Goal: Information Seeking & Learning: Learn about a topic

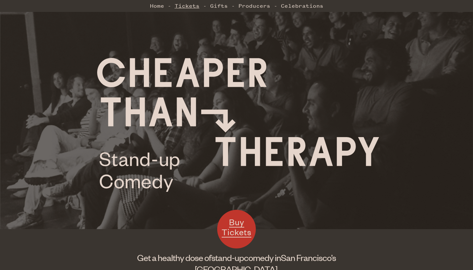
click at [197, 8] on link "Tickets" at bounding box center [187, 5] width 25 height 13
click at [301, 10] on link "Celebrations" at bounding box center [302, 5] width 42 height 13
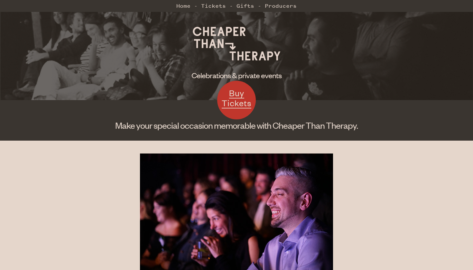
click at [199, 32] on img at bounding box center [236, 43] width 97 height 48
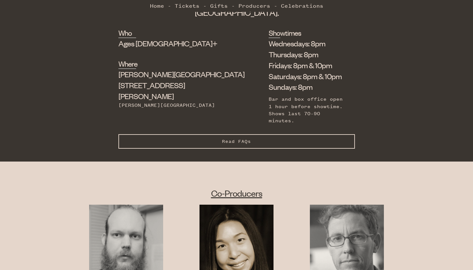
scroll to position [227, 0]
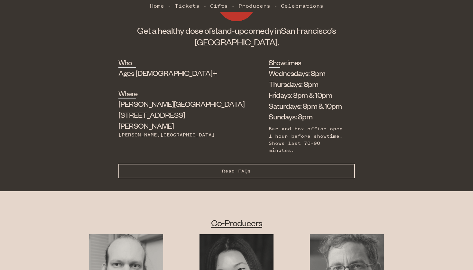
click at [269, 108] on li "Saturdays: 8pm & 10pm" at bounding box center [307, 105] width 77 height 11
drag, startPoint x: 218, startPoint y: 106, endPoint x: 286, endPoint y: 122, distance: 70.7
click at [286, 122] on div "Wednesdays: 8pm Thursdays: 8pm Fridays: 8pm & 10pm Saturdays: 8pm & 10pm Sunday…" at bounding box center [307, 111] width 77 height 87
click at [269, 115] on li "Sundays: 8pm" at bounding box center [307, 116] width 77 height 11
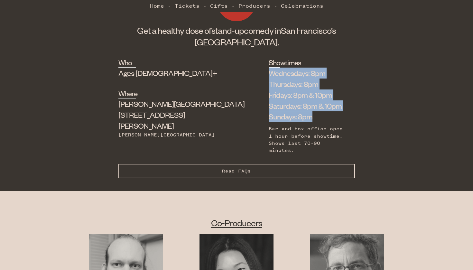
drag, startPoint x: 268, startPoint y: 115, endPoint x: 216, endPoint y: 68, distance: 70.2
click at [216, 68] on div "Who Ages 18+ Where Shelton Theater 533 Sutter St Powell Station Showtimes Wedne…" at bounding box center [236, 110] width 236 height 107
click at [282, 100] on li "Saturdays: 8pm & 10pm" at bounding box center [307, 105] width 77 height 11
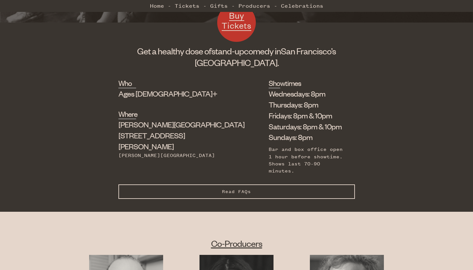
scroll to position [201, 0]
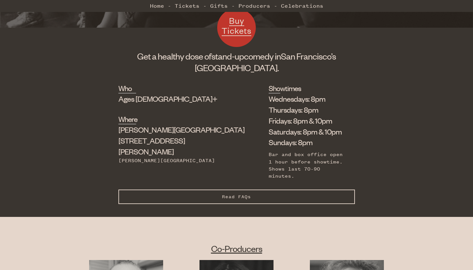
click at [228, 190] on div "Who Ages 18+ Where Shelton Theater 533 Sutter St Powell Station Showtimes Wedne…" at bounding box center [236, 150] width 473 height 134
click at [219, 190] on button "Read FAQs Hide FAQs" at bounding box center [236, 197] width 236 height 14
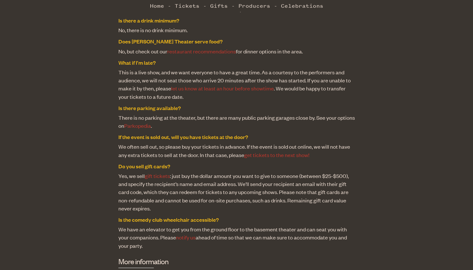
scroll to position [544, 0]
click at [258, 113] on dd "There is no parking at the theater, but there are many public parking garages c…" at bounding box center [236, 121] width 236 height 16
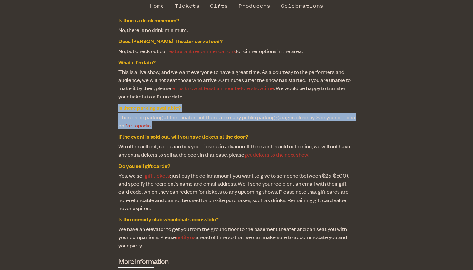
drag, startPoint x: 162, startPoint y: 110, endPoint x: 113, endPoint y: 92, distance: 51.5
click at [113, 92] on div "Who Ages 18+ Where Shelton Theater 533 Sutter St Powell Station Showtimes Wedne…" at bounding box center [236, 24] width 473 height 568
click at [163, 172] on link "gift tickets" at bounding box center [157, 175] width 25 height 7
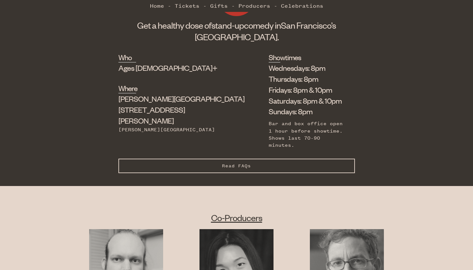
scroll to position [242, 0]
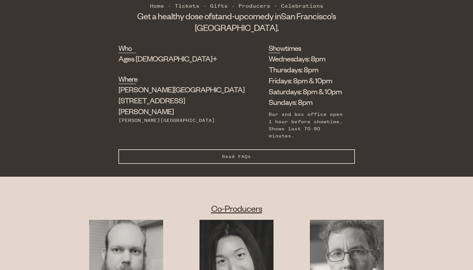
click at [220, 149] on button "Read FAQs Hide FAQs" at bounding box center [236, 156] width 236 height 14
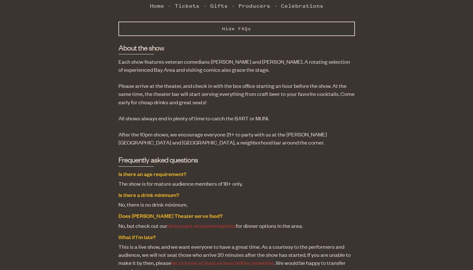
scroll to position [306, 0]
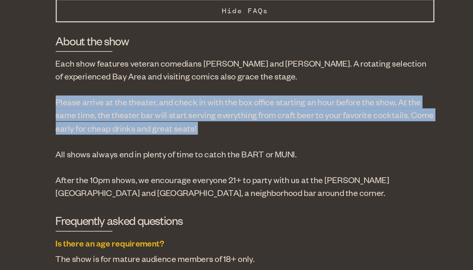
drag, startPoint x: 153, startPoint y: 40, endPoint x: 171, endPoint y: 71, distance: 35.7
drag, startPoint x: 152, startPoint y: 71, endPoint x: 130, endPoint y: 42, distance: 36.6
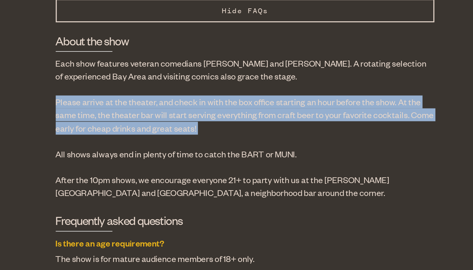
click at [147, 145] on p "Please arrive at the theater, and check in with the box office starting an hour…" at bounding box center [236, 157] width 236 height 24
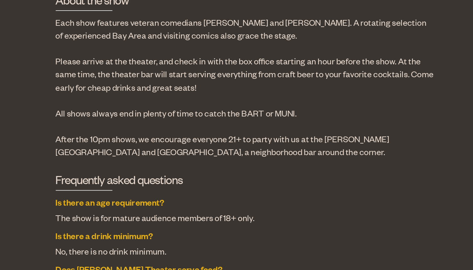
scroll to position [316, 0]
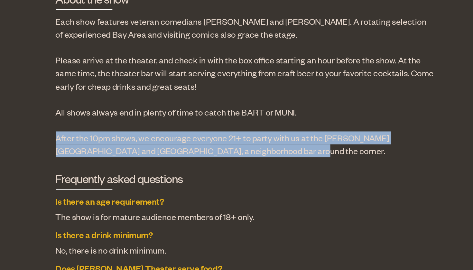
drag, startPoint x: 134, startPoint y: 62, endPoint x: 171, endPoint y: 79, distance: 41.3
click at [187, 183] on p "After the 10pm shows, we encourage everyone 21+ to party with us at the [PERSON…" at bounding box center [236, 191] width 236 height 16
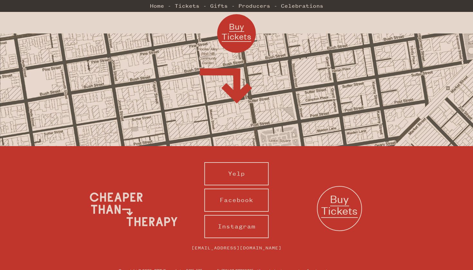
scroll to position [1047, 0]
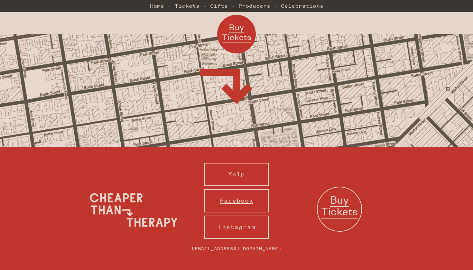
click at [251, 189] on link "Facebook" at bounding box center [236, 200] width 64 height 23
click at [243, 216] on link "Instagram" at bounding box center [236, 227] width 64 height 23
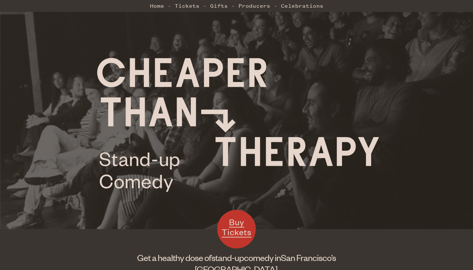
click at [232, 7] on li "Gifts" at bounding box center [222, 5] width 25 height 13
click at [195, 7] on link "Tickets" at bounding box center [187, 5] width 25 height 13
